Goal: Transaction & Acquisition: Purchase product/service

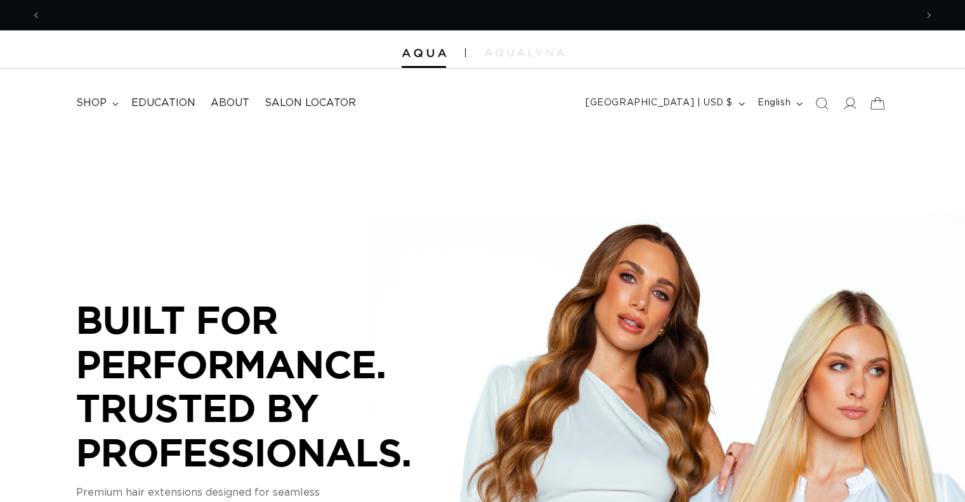
scroll to position [0, 875]
click at [840, 106] on span at bounding box center [850, 103] width 28 height 28
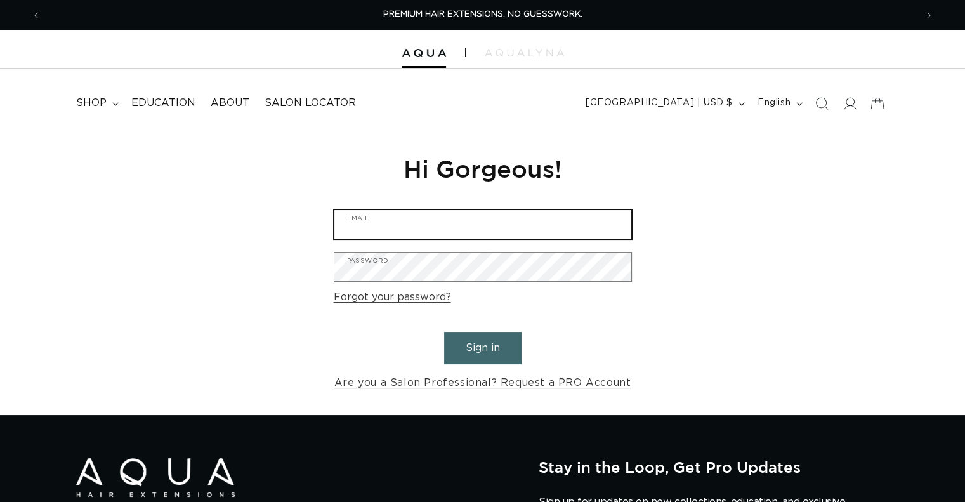
click at [561, 217] on input "Email" at bounding box center [482, 224] width 297 height 29
click at [430, 220] on input "Email" at bounding box center [482, 224] width 297 height 29
type input "kathrnyns@blushsalonfargo.com"
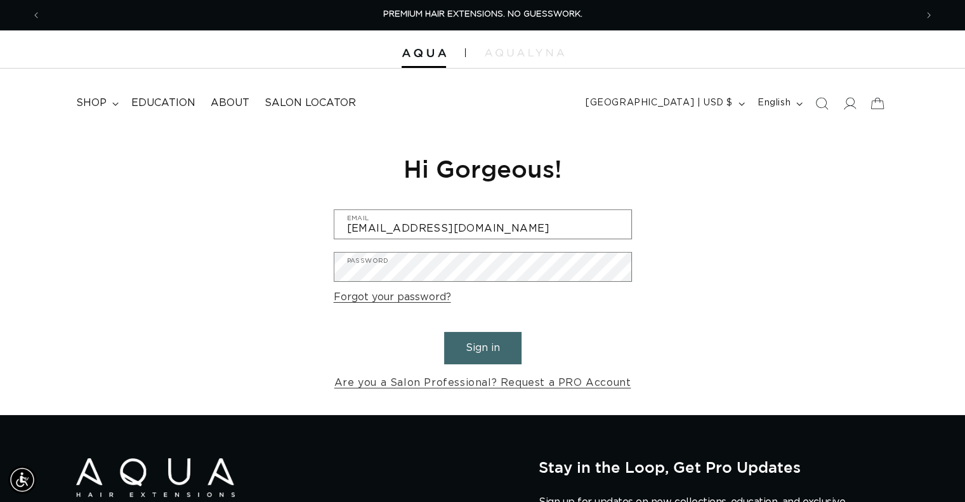
drag, startPoint x: 839, startPoint y: 308, endPoint x: 822, endPoint y: 306, distance: 17.8
click at [839, 308] on div "Reset your password We will send you an email to reset your password Email Subm…" at bounding box center [482, 272] width 965 height 285
click at [494, 341] on button "Sign in" at bounding box center [482, 348] width 77 height 32
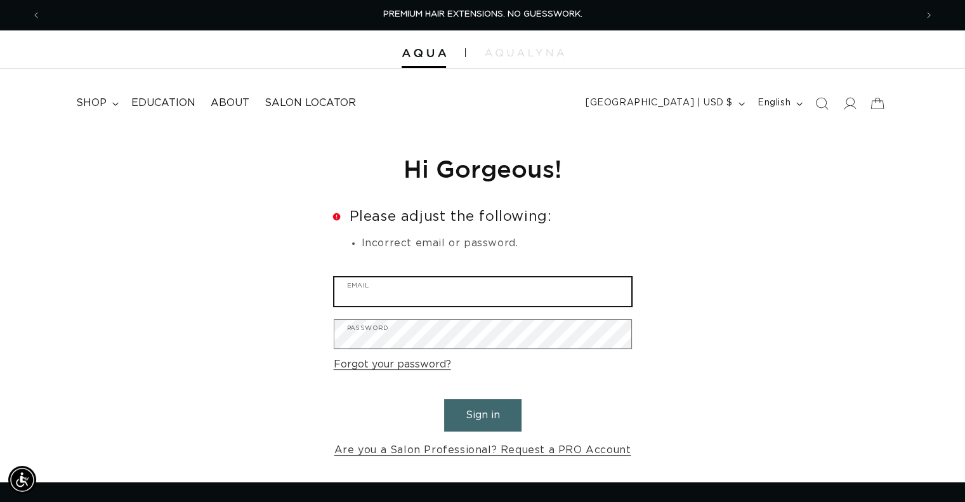
click at [510, 295] on input "Email" at bounding box center [482, 291] width 297 height 29
type input "kathryns@blushsalonfargo.com"
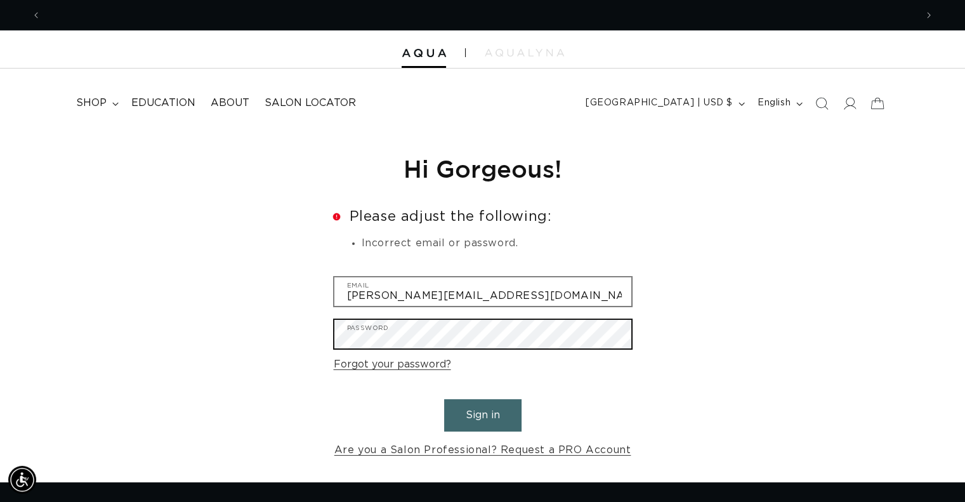
scroll to position [0, 1749]
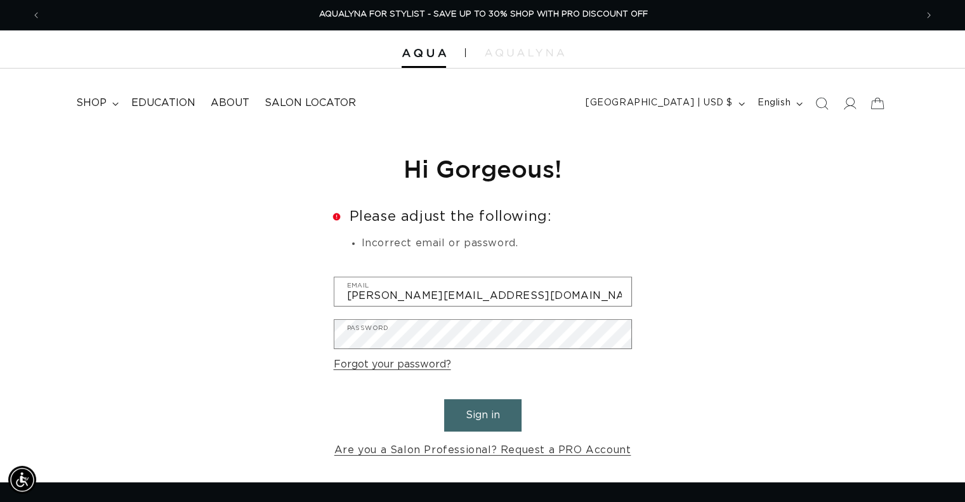
click at [470, 426] on button "Sign in" at bounding box center [482, 415] width 77 height 32
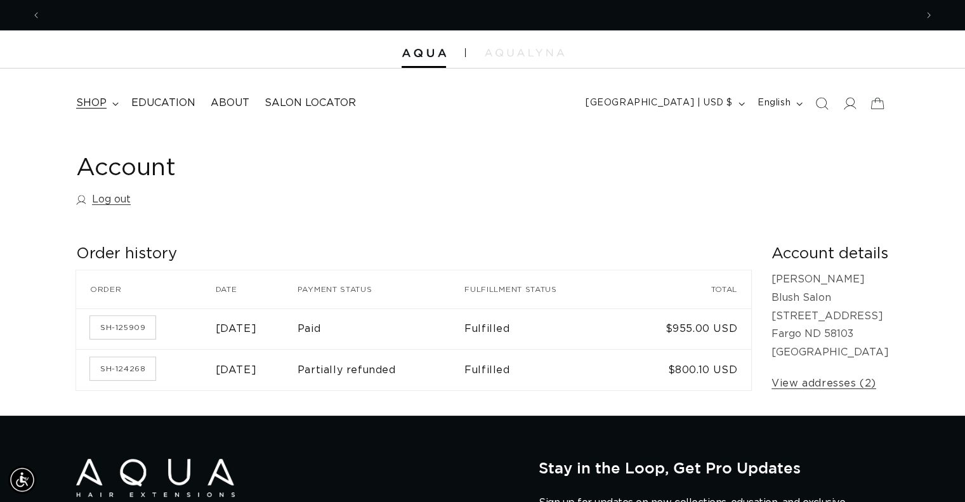
scroll to position [0, 1749]
click at [97, 101] on span "shop" at bounding box center [91, 102] width 30 height 13
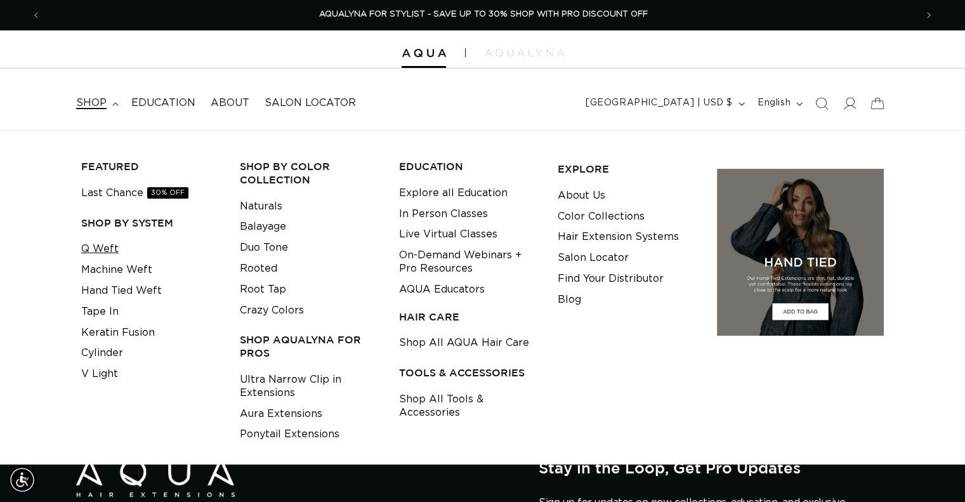
click at [107, 243] on link "Q Weft" at bounding box center [99, 249] width 37 height 21
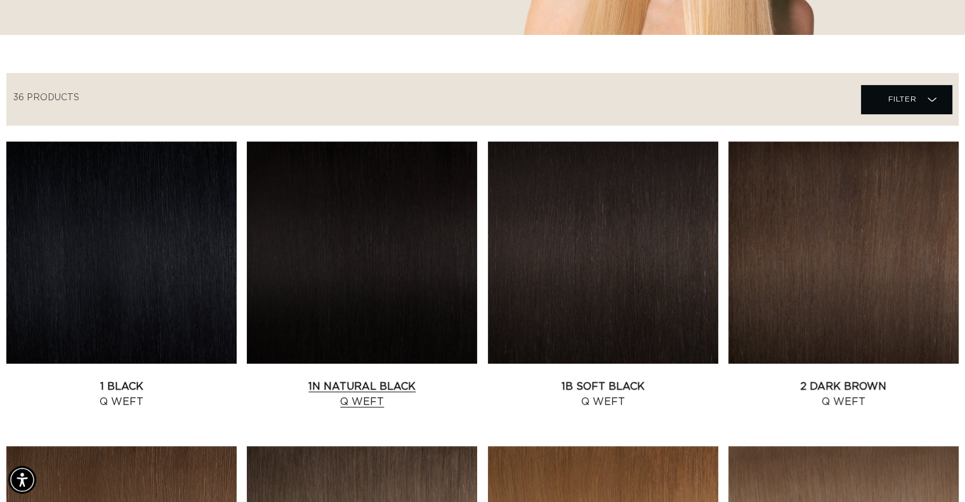
scroll to position [0, 875]
drag, startPoint x: 607, startPoint y: 402, endPoint x: 608, endPoint y: 395, distance: 7.0
click at [607, 403] on link "1B Soft Black Q Weft" at bounding box center [603, 394] width 230 height 30
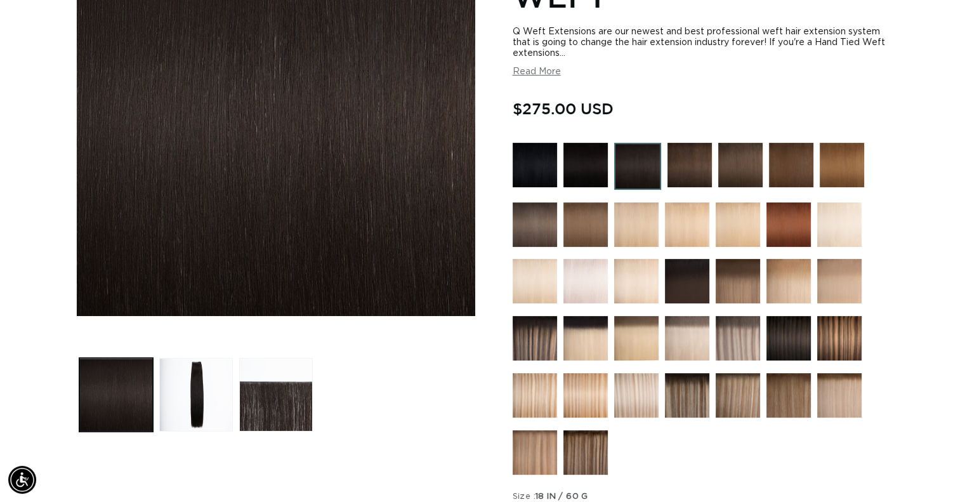
click at [539, 72] on button "Read More" at bounding box center [537, 72] width 48 height 11
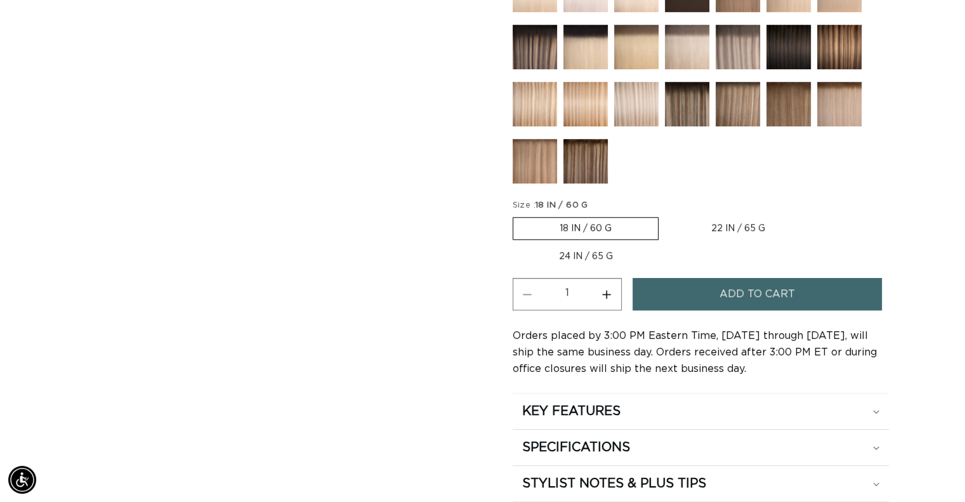
click at [568, 253] on label "24 IN / 65 G Variant sold out or unavailable" at bounding box center [586, 257] width 147 height 22
click at [818, 215] on input "24 IN / 65 G Variant sold out or unavailable" at bounding box center [818, 214] width 1 height 1
radio input "true"
click at [621, 259] on label "24 IN / 65 G Variant sold out or unavailable" at bounding box center [587, 255] width 148 height 23
click at [817, 215] on input "24 IN / 65 G Variant sold out or unavailable" at bounding box center [817, 214] width 1 height 1
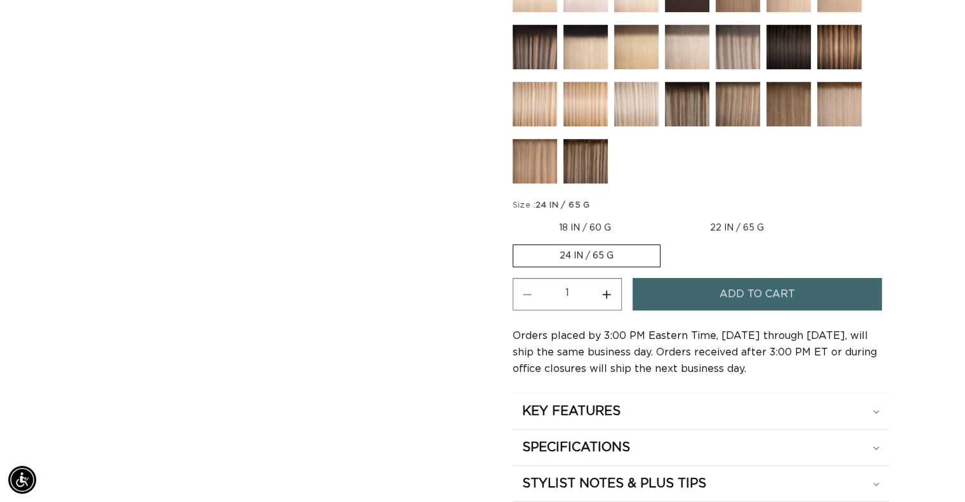
click at [584, 256] on label "24 IN / 65 G Variant sold out or unavailable" at bounding box center [587, 255] width 148 height 23
click at [817, 215] on input "24 IN / 65 G Variant sold out or unavailable" at bounding box center [817, 214] width 1 height 1
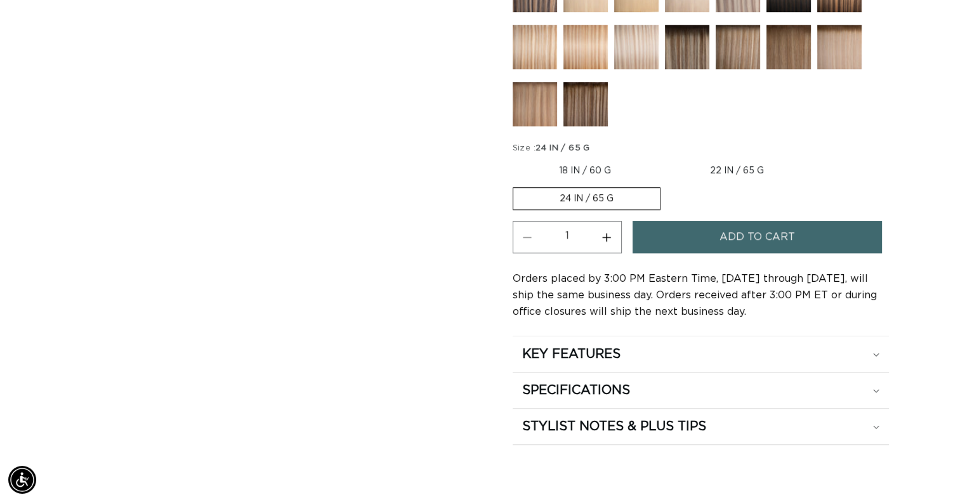
scroll to position [952, 0]
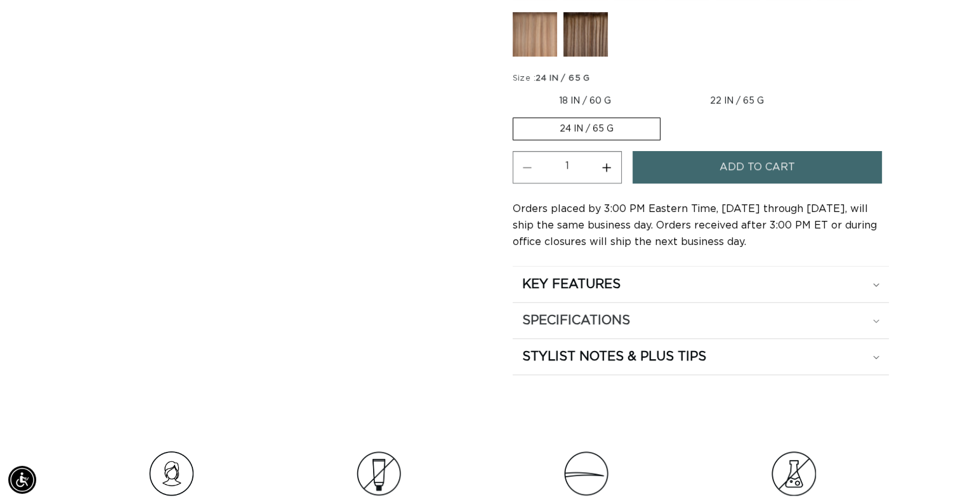
click at [880, 315] on summary "SPECIFICATIONS" at bounding box center [701, 321] width 376 height 36
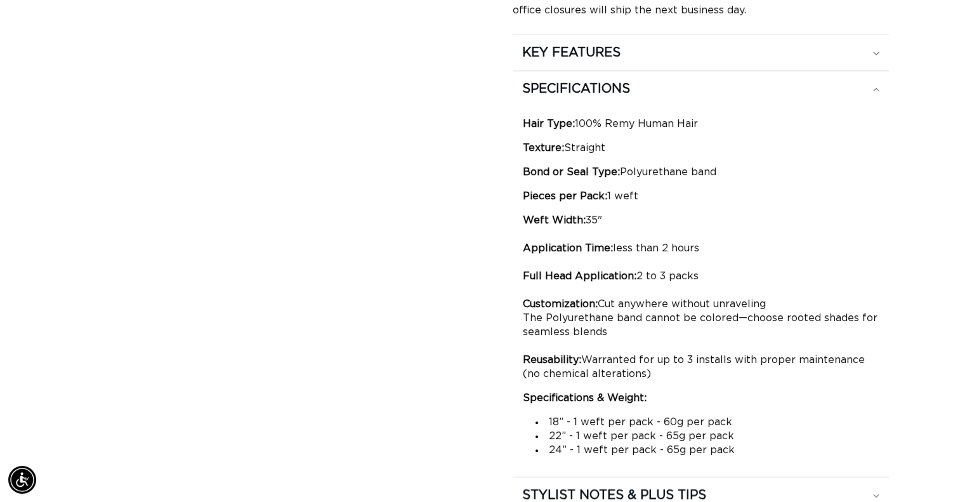
scroll to position [0, 0]
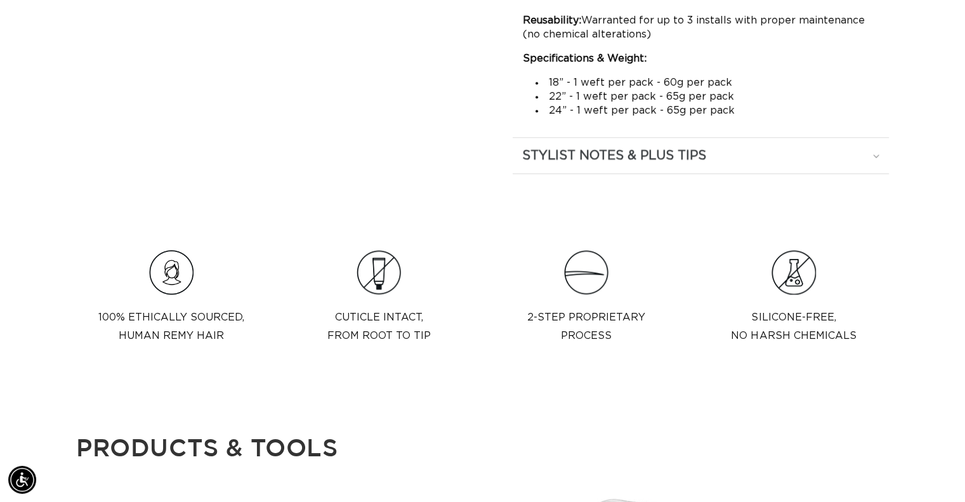
click at [870, 151] on div "STYLIST NOTES & PLUS TIPS" at bounding box center [700, 155] width 357 height 16
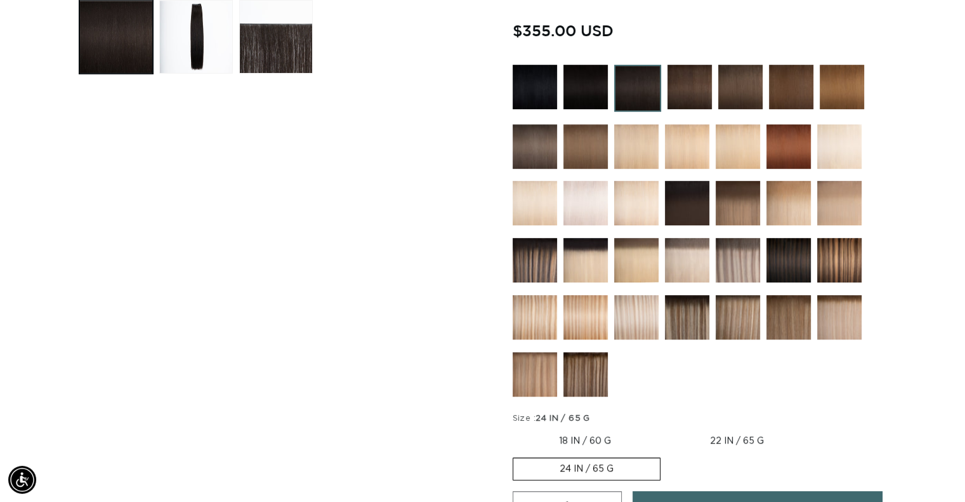
scroll to position [616, 0]
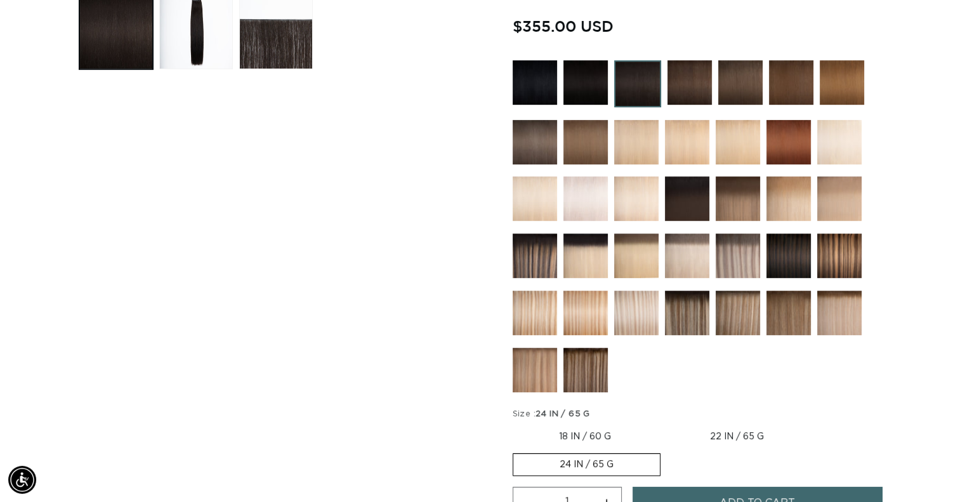
click at [570, 432] on label "18 IN / 60 G Variant sold out or unavailable" at bounding box center [585, 437] width 145 height 22
click at [516, 424] on input "18 IN / 60 G Variant sold out or unavailable" at bounding box center [516, 423] width 1 height 1
radio input "true"
click at [261, 288] on div "Skip to product information Open media 1 in modal Open media 2 in modal Open me…" at bounding box center [276, 257] width 400 height 1397
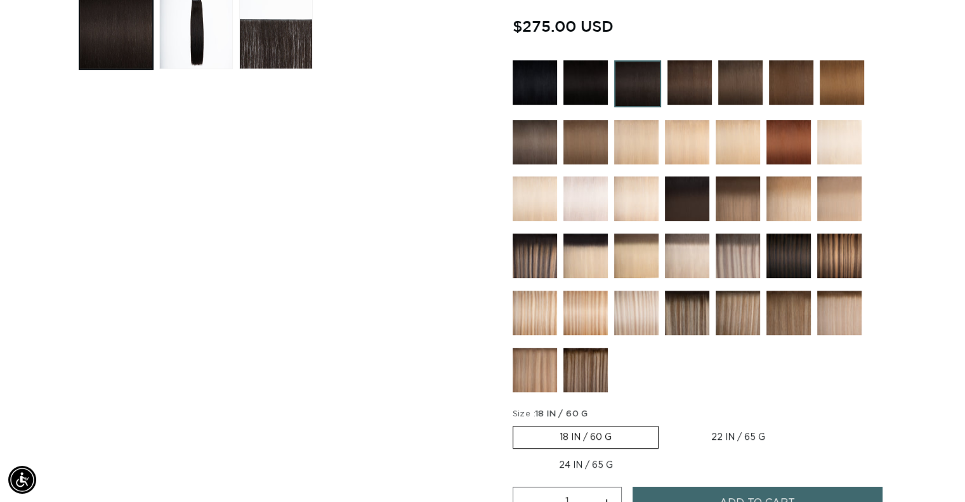
click at [586, 458] on label "24 IN / 65 G Variant sold out or unavailable" at bounding box center [586, 465] width 147 height 22
click at [818, 424] on input "24 IN / 65 G Variant sold out or unavailable" at bounding box center [818, 423] width 1 height 1
radio input "true"
click at [718, 437] on label "22 IN / 65 G Variant sold out or unavailable" at bounding box center [737, 437] width 147 height 22
click at [664, 424] on input "22 IN / 65 G Variant sold out or unavailable" at bounding box center [664, 423] width 1 height 1
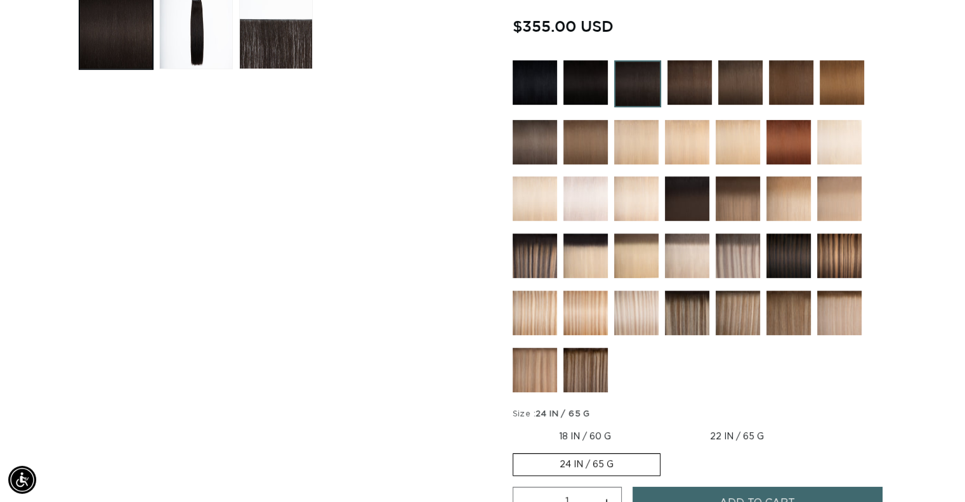
radio input "true"
click at [600, 428] on label "18 IN / 60 G Variant sold out or unavailable" at bounding box center [585, 437] width 145 height 22
click at [516, 424] on input "18 IN / 60 G Variant sold out or unavailable" at bounding box center [516, 423] width 1 height 1
radio input "true"
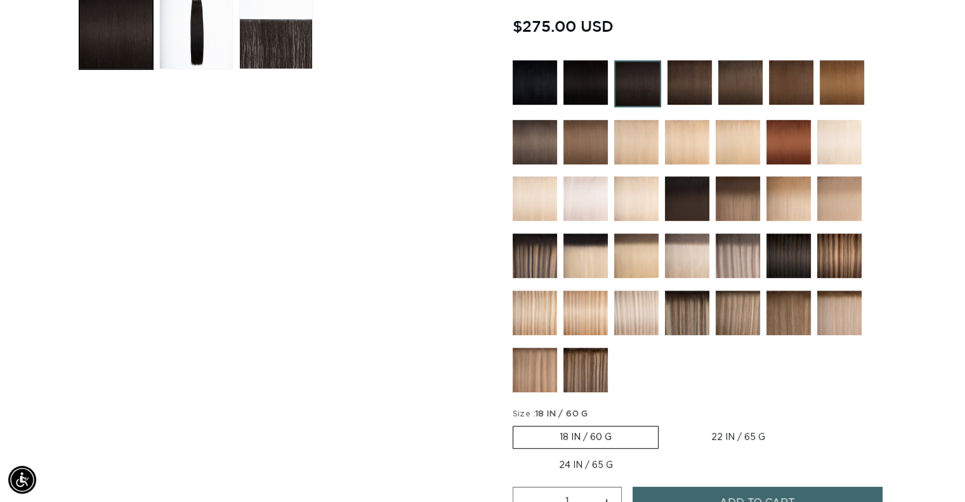
click at [731, 438] on label "22 IN / 65 G Variant sold out or unavailable" at bounding box center [738, 437] width 147 height 22
click at [666, 424] on input "22 IN / 65 G Variant sold out or unavailable" at bounding box center [665, 423] width 1 height 1
radio input "true"
click at [568, 463] on label "24 IN / 65 G Variant sold out or unavailable" at bounding box center [586, 465] width 147 height 22
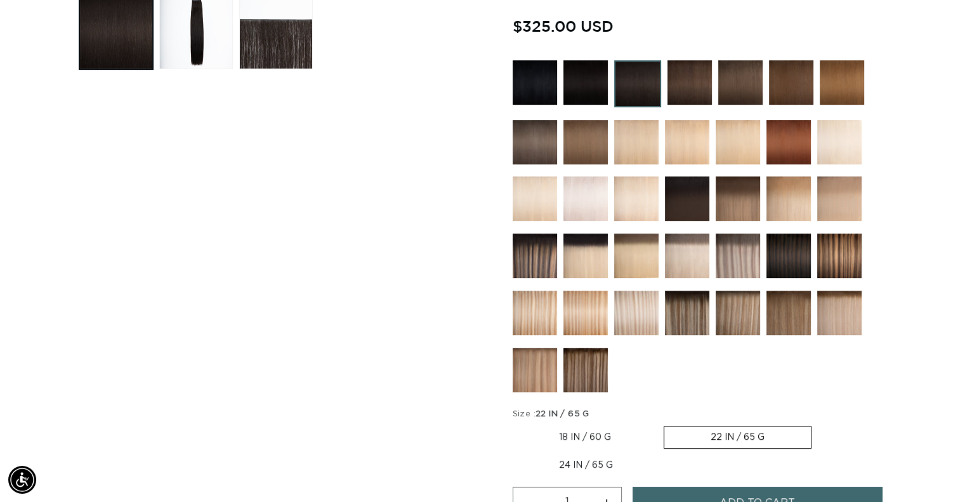
click at [818, 424] on input "24 IN / 65 G Variant sold out or unavailable" at bounding box center [818, 423] width 1 height 1
radio input "true"
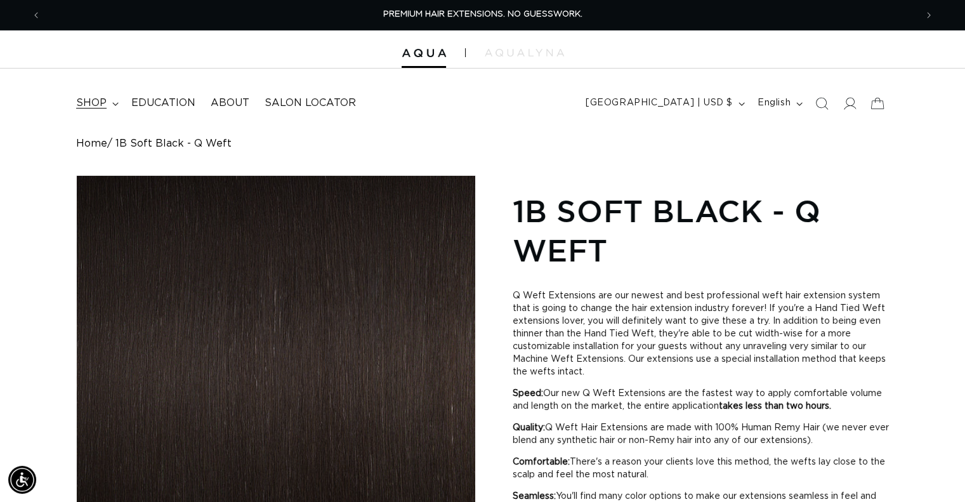
click at [96, 98] on span "shop" at bounding box center [91, 102] width 30 height 13
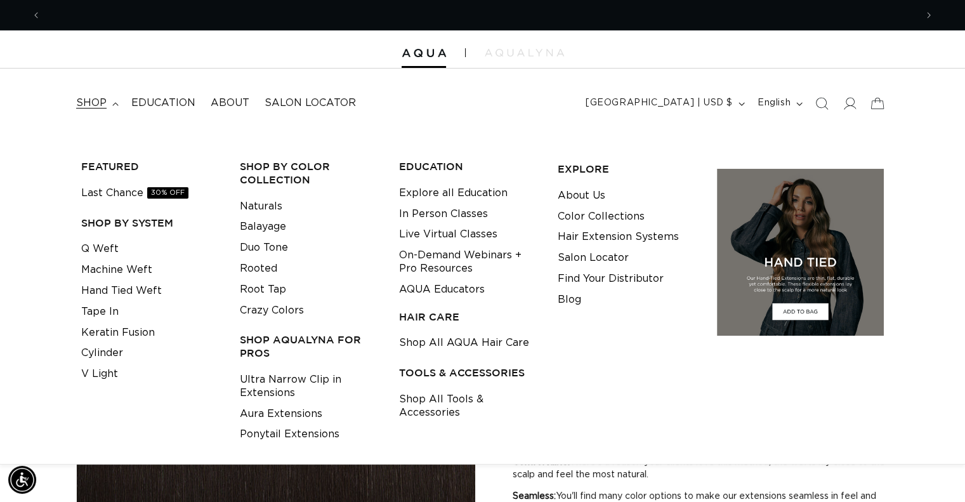
scroll to position [0, 875]
click at [102, 249] on link "Q Weft" at bounding box center [99, 249] width 37 height 21
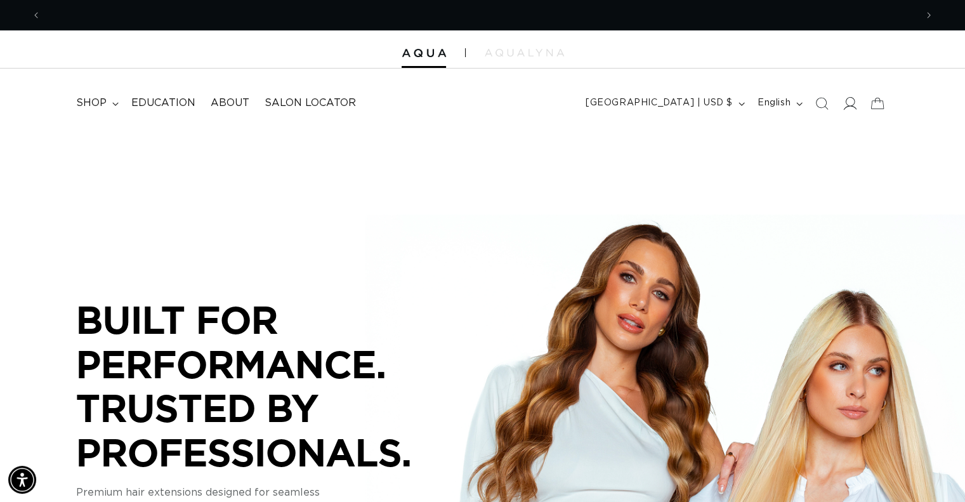
click at [851, 106] on icon at bounding box center [850, 103] width 13 height 13
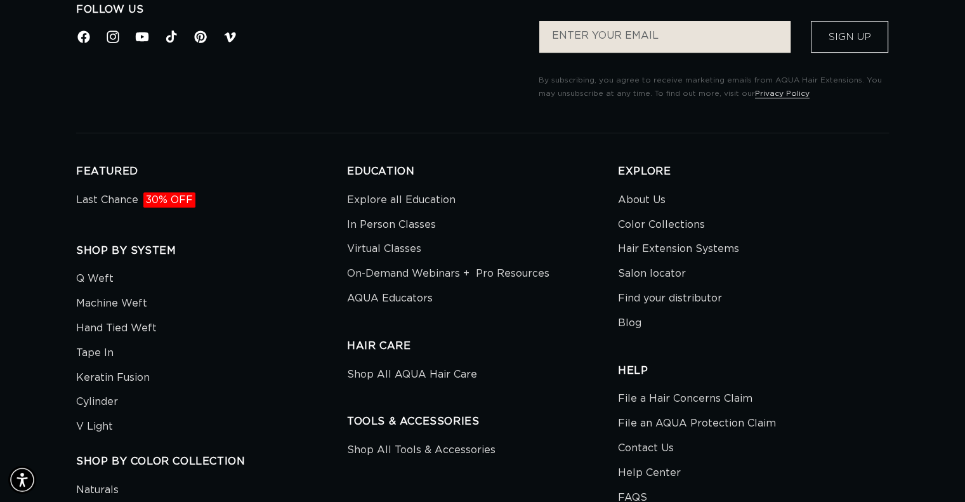
scroll to position [0, 1749]
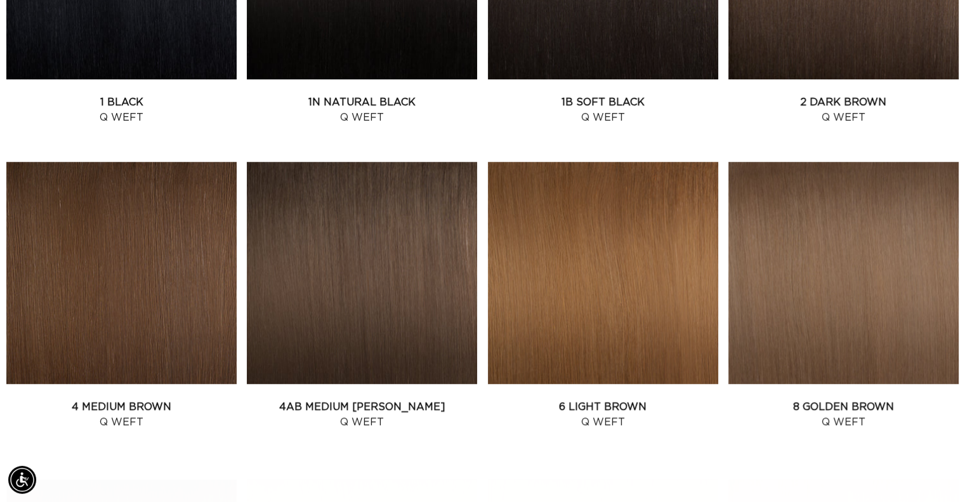
scroll to position [825, 0]
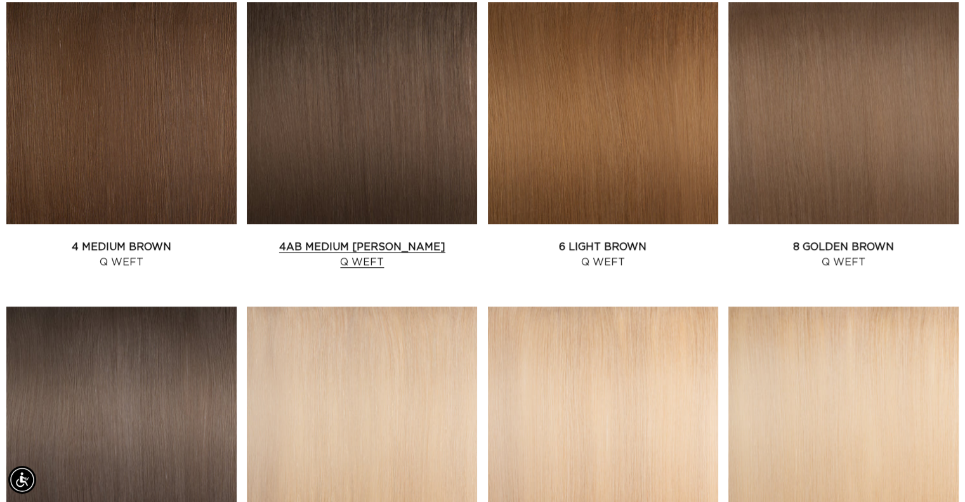
click at [357, 261] on link "4AB Medium Ash Brown Q Weft" at bounding box center [362, 254] width 230 height 30
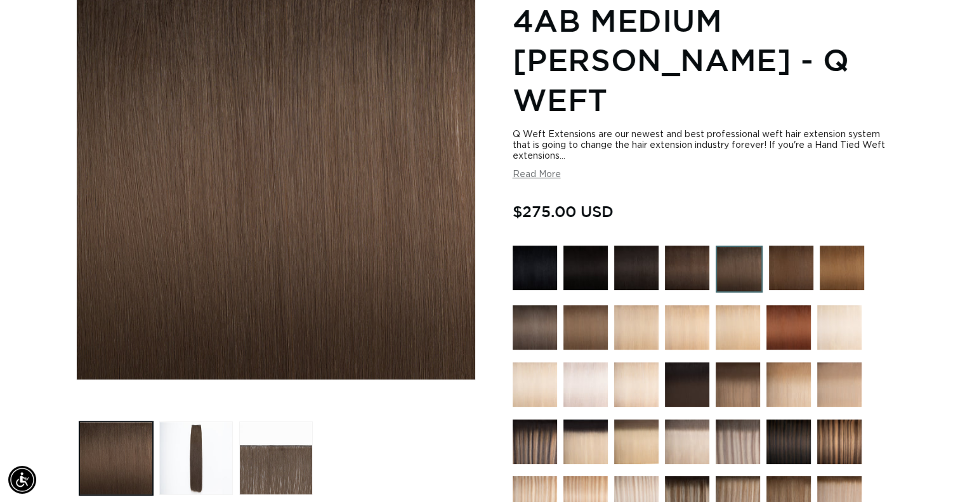
scroll to position [0, 875]
click at [709, 280] on div at bounding box center [701, 415] width 376 height 338
click at [833, 305] on img at bounding box center [839, 327] width 44 height 44
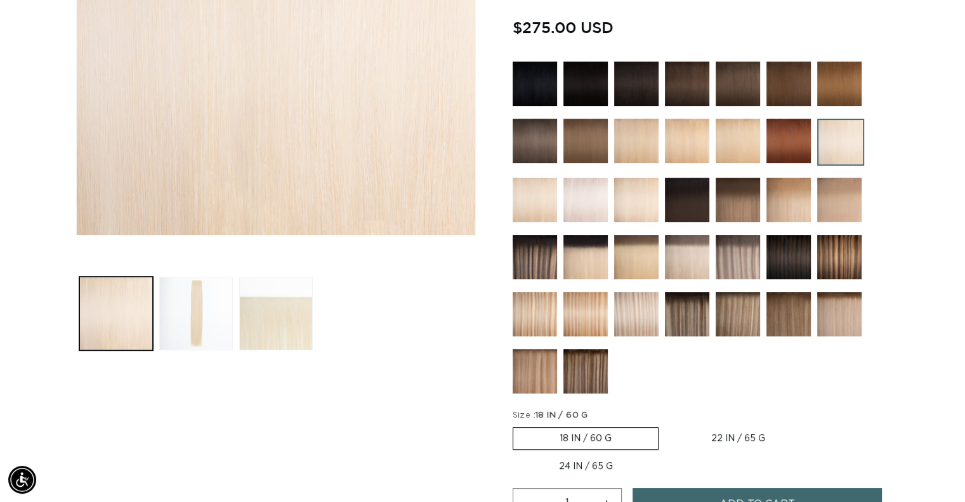
scroll to position [381, 0]
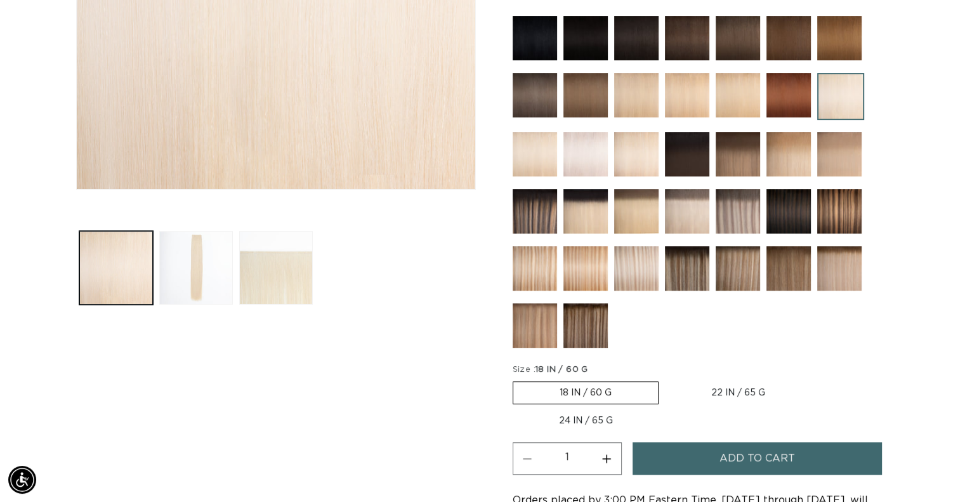
click at [582, 418] on label "24 IN / 65 G Variant sold out or unavailable" at bounding box center [586, 421] width 147 height 22
click at [818, 379] on input "24 IN / 65 G Variant sold out or unavailable" at bounding box center [818, 379] width 1 height 1
radio input "true"
